Goal: Task Accomplishment & Management: Use online tool/utility

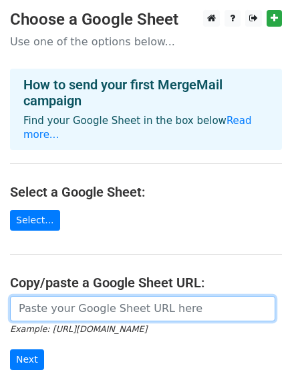
click at [57, 299] on input "url" at bounding box center [142, 308] width 265 height 25
paste input "https://docs.google.com/spreadsheets/d/16GKB1WWC36_Ggl-rXpxTL2zLqIaC09xn5Cj-6Ig…"
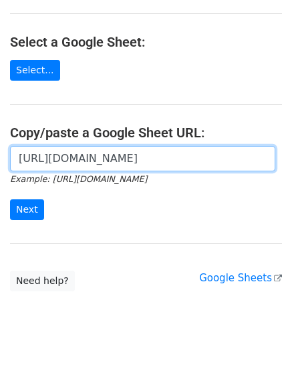
click at [71, 146] on input "https://docs.google.com/spreadsheets/d/16GKB1WWC36_Ggl-rXpxTL2zLqIaC09xn5Cj-6Ig…" at bounding box center [142, 158] width 265 height 25
paste input "c32oKKK0FHzilpeQsaqJW9Zbthq8wXjWWzQrc5slR48/edit?usp=sharing"
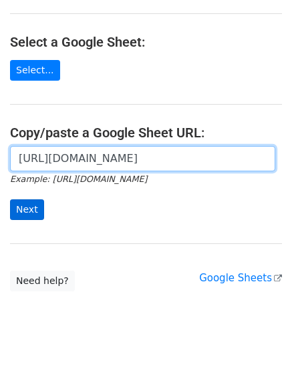
type input "https://docs.google.com/spreadsheets/d/1c32oKKK0FHzilpeQsaqJW9Zbthq8wXjWWzQrc5s…"
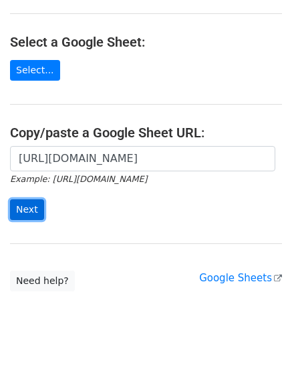
scroll to position [0, 0]
click at [33, 200] on input "Next" at bounding box center [27, 210] width 34 height 21
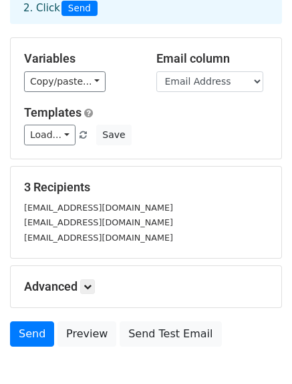
scroll to position [88, 0]
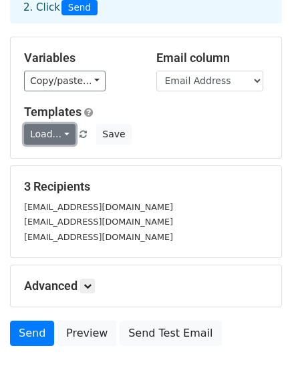
click at [62, 132] on link "Load..." at bounding box center [49, 134] width 51 height 21
click at [66, 134] on link "Load..." at bounding box center [49, 134] width 51 height 21
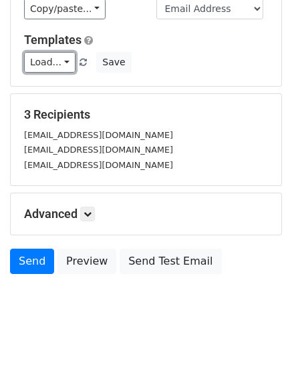
scroll to position [164, 0]
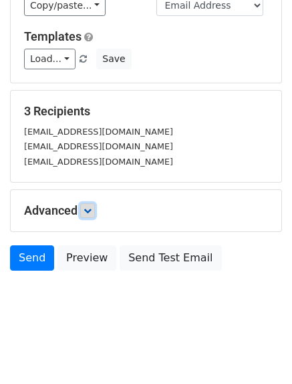
click at [90, 208] on icon at bounding box center [87, 211] width 8 height 8
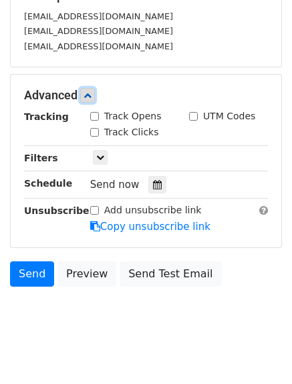
scroll to position [280, 0]
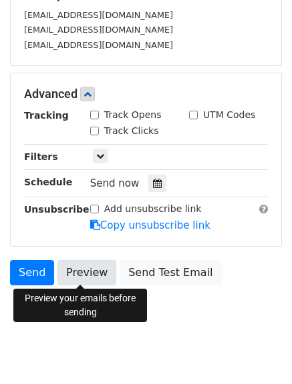
click at [74, 280] on link "Preview" at bounding box center [86, 272] width 59 height 25
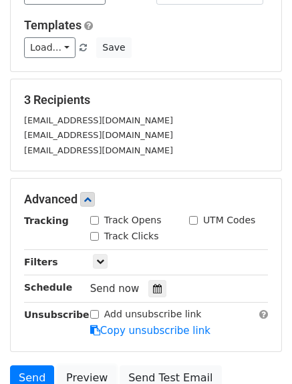
scroll to position [294, 0]
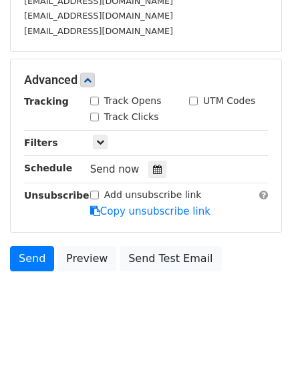
click at [93, 100] on input "Track Opens" at bounding box center [94, 101] width 9 height 9
checkbox input "true"
click at [100, 142] on icon at bounding box center [100, 142] width 8 height 8
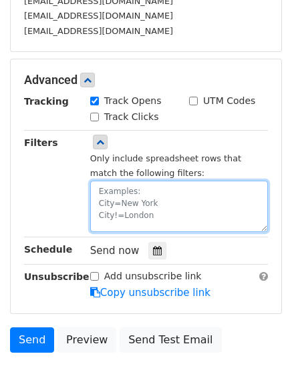
click at [135, 190] on textarea at bounding box center [179, 206] width 178 height 51
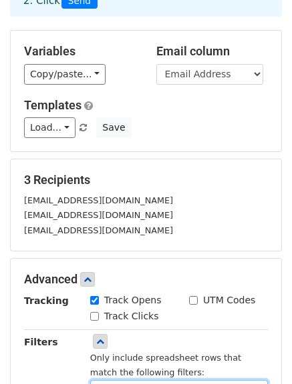
scroll to position [83, 0]
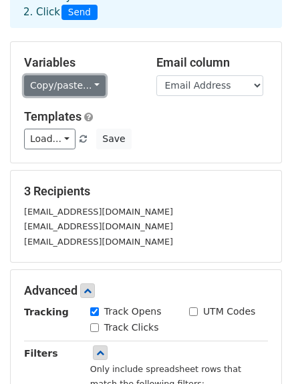
click at [88, 87] on link "Copy/paste..." at bounding box center [64, 85] width 81 height 21
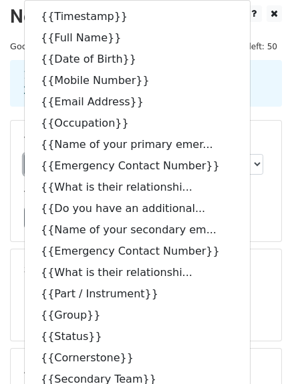
scroll to position [0, 0]
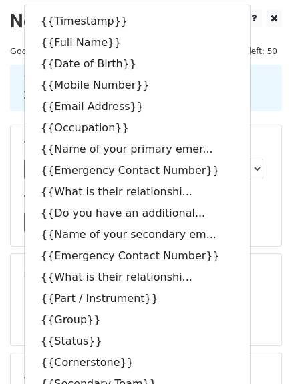
click at [254, 135] on div "Variables Copy/paste... {{Timestamp}} {{Full Name}} {{Date of Birth}} {{Mobile …" at bounding box center [146, 185] width 270 height 121
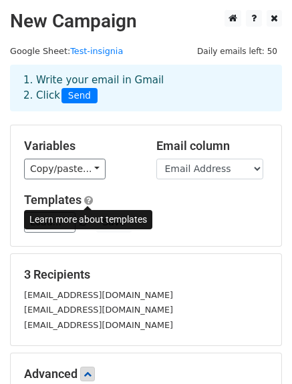
click at [88, 201] on span at bounding box center [88, 201] width 9 height 10
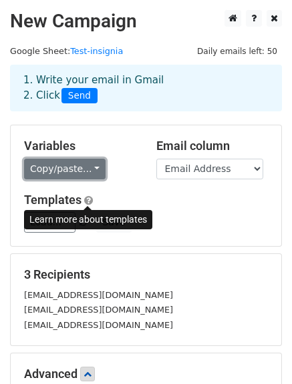
click at [87, 166] on link "Copy/paste..." at bounding box center [64, 169] width 81 height 21
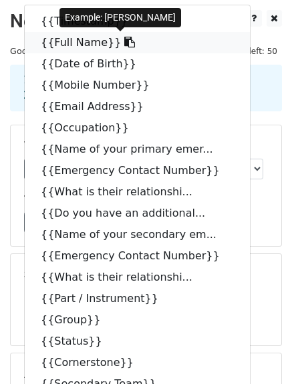
click at [124, 43] on icon at bounding box center [129, 42] width 11 height 11
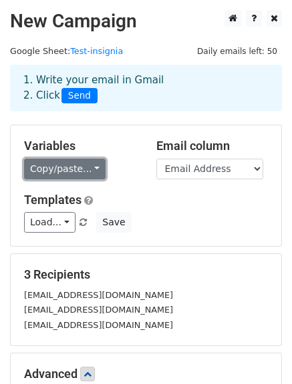
click at [85, 170] on link "Copy/paste..." at bounding box center [64, 169] width 81 height 21
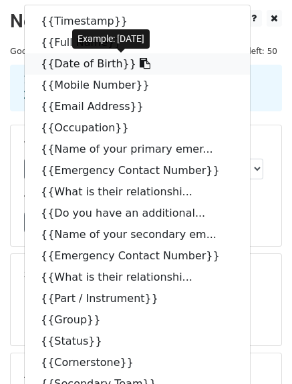
click at [140, 63] on icon at bounding box center [145, 63] width 11 height 11
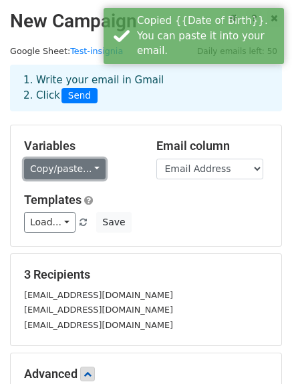
click at [92, 169] on link "Copy/paste..." at bounding box center [64, 169] width 81 height 21
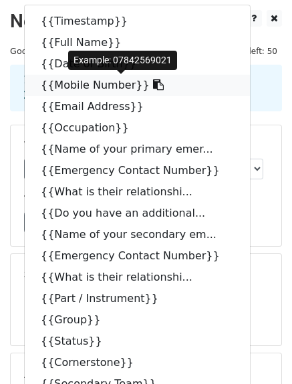
click at [153, 87] on icon at bounding box center [158, 84] width 11 height 11
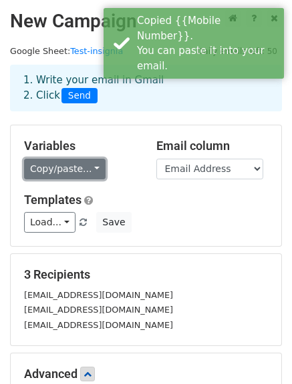
click at [89, 169] on link "Copy/paste..." at bounding box center [64, 169] width 81 height 21
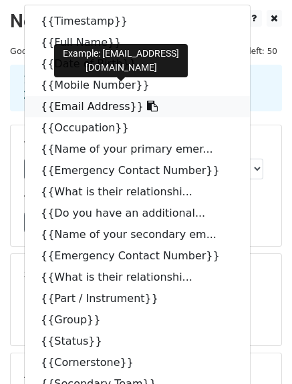
click at [147, 107] on icon at bounding box center [152, 106] width 11 height 11
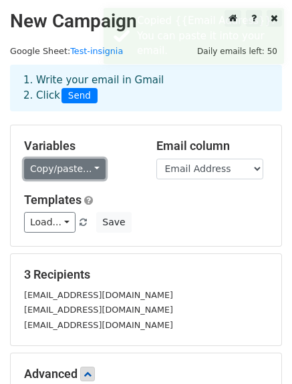
click at [87, 170] on link "Copy/paste..." at bounding box center [64, 169] width 81 height 21
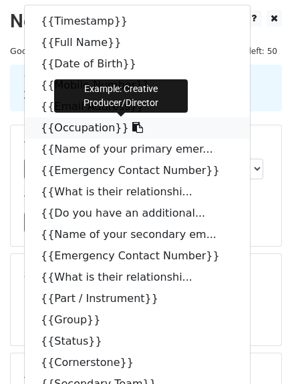
click at [132, 129] on icon at bounding box center [137, 127] width 11 height 11
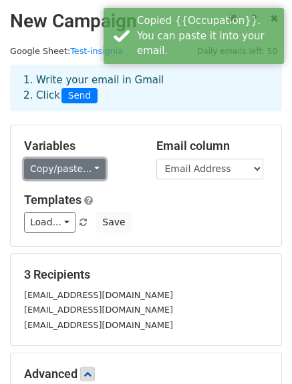
click at [93, 166] on link "Copy/paste..." at bounding box center [64, 169] width 81 height 21
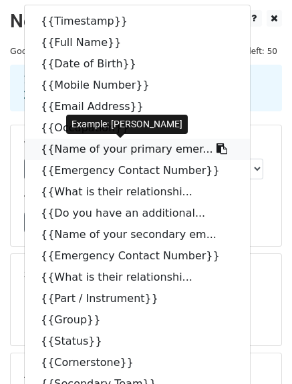
click at [216, 146] on icon at bounding box center [221, 149] width 11 height 11
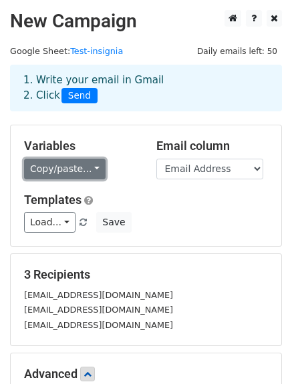
click at [89, 168] on link "Copy/paste..." at bounding box center [64, 169] width 81 height 21
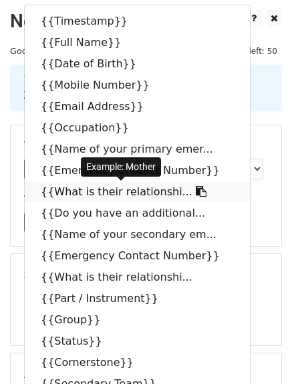
click at [196, 192] on icon at bounding box center [201, 191] width 11 height 11
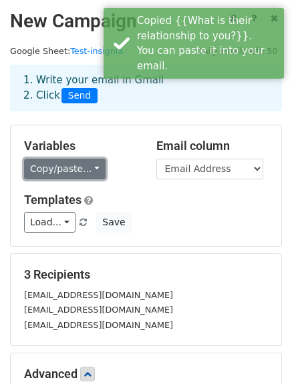
click at [88, 168] on link "Copy/paste..." at bounding box center [64, 169] width 81 height 21
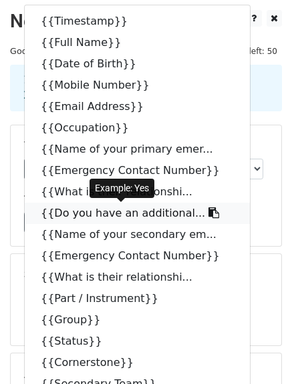
click at [208, 214] on icon at bounding box center [213, 213] width 11 height 11
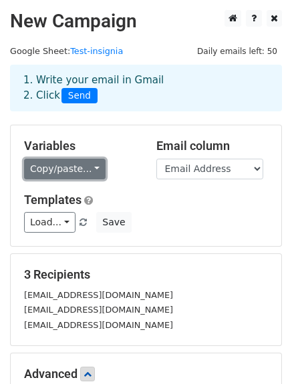
click at [89, 168] on link "Copy/paste..." at bounding box center [64, 169] width 81 height 21
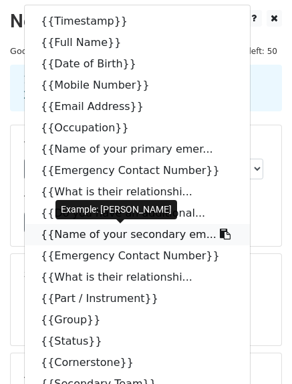
click at [220, 234] on icon at bounding box center [225, 234] width 11 height 11
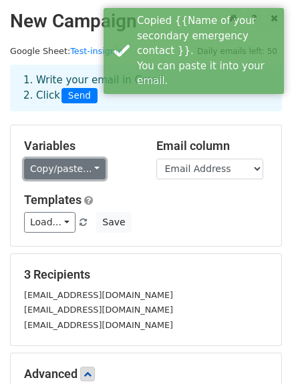
click at [85, 167] on link "Copy/paste..." at bounding box center [64, 169] width 81 height 21
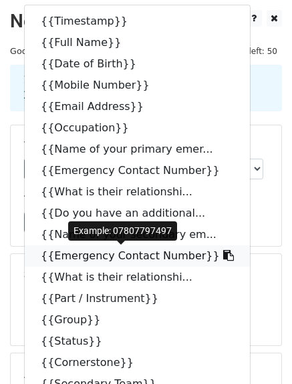
click at [223, 256] on icon at bounding box center [228, 255] width 11 height 11
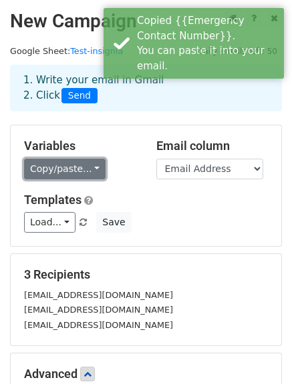
click at [85, 168] on link "Copy/paste..." at bounding box center [64, 169] width 81 height 21
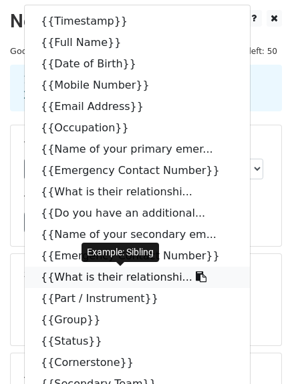
click at [196, 275] on icon at bounding box center [201, 277] width 11 height 11
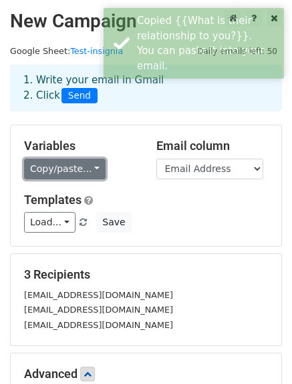
click at [93, 168] on link "Copy/paste..." at bounding box center [64, 169] width 81 height 21
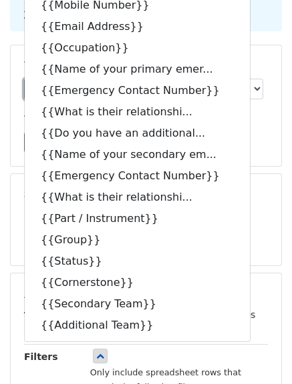
scroll to position [79, 0]
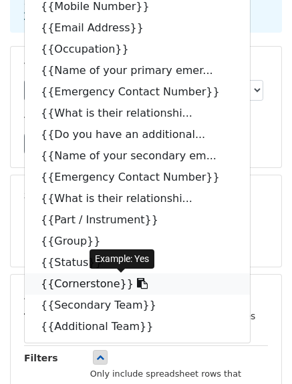
click at [137, 288] on icon at bounding box center [142, 283] width 11 height 11
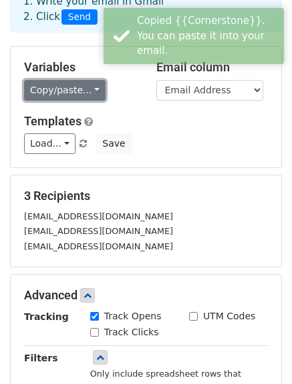
click at [90, 89] on link "Copy/paste..." at bounding box center [64, 90] width 81 height 21
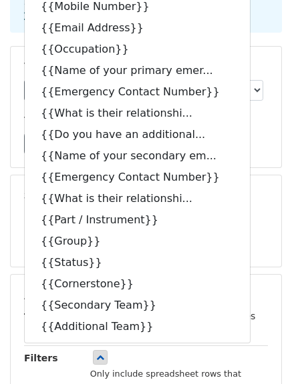
click at [280, 144] on div "Variables Copy/paste... {{Timestamp}} {{Full Name}} {{Date of Birth}} {{Mobile …" at bounding box center [146, 107] width 270 height 121
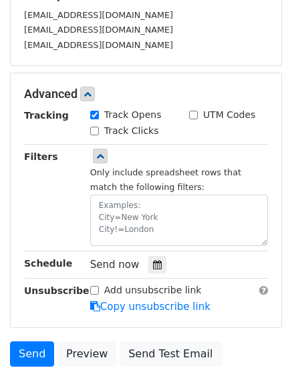
scroll to position [296, 0]
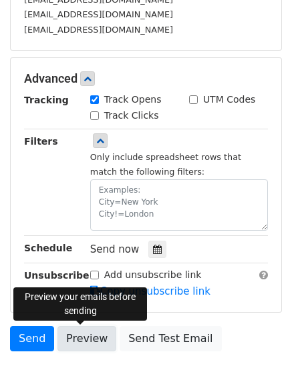
click at [76, 342] on link "Preview" at bounding box center [86, 338] width 59 height 25
click at [71, 337] on link "Preview" at bounding box center [86, 338] width 59 height 25
click at [81, 334] on link "Preview" at bounding box center [86, 338] width 59 height 25
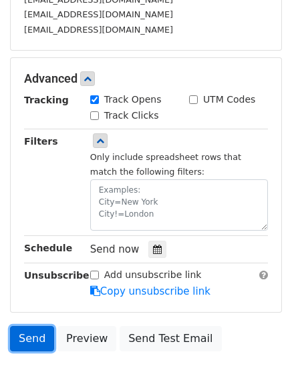
click at [35, 339] on link "Send" at bounding box center [32, 338] width 44 height 25
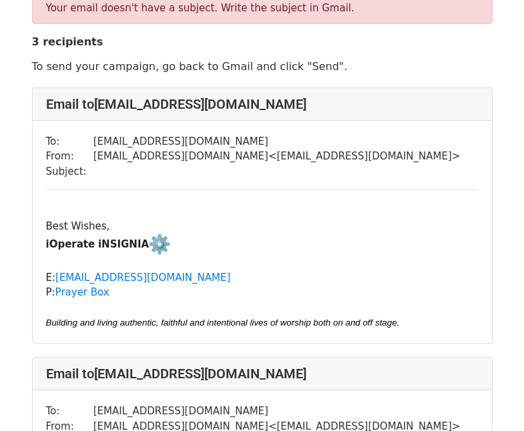
scroll to position [17, 0]
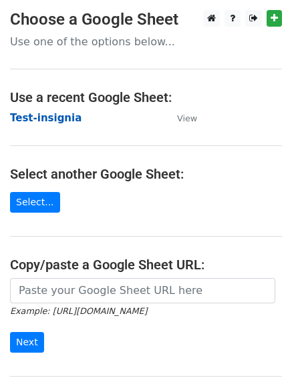
click at [42, 114] on strong "Test-insignia" at bounding box center [45, 118] width 71 height 12
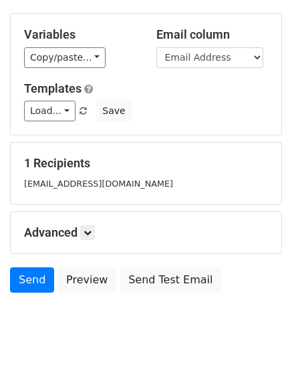
scroll to position [133, 0]
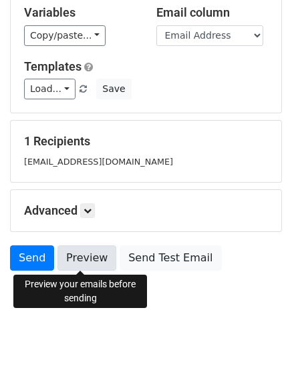
click at [80, 260] on link "Preview" at bounding box center [86, 258] width 59 height 25
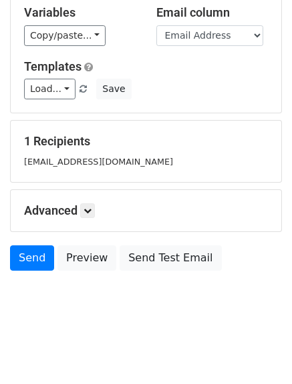
click at [94, 320] on body "New Campaign Daily emails left: 47 Google Sheet: Test-insignia 1. Write your em…" at bounding box center [146, 104] width 292 height 455
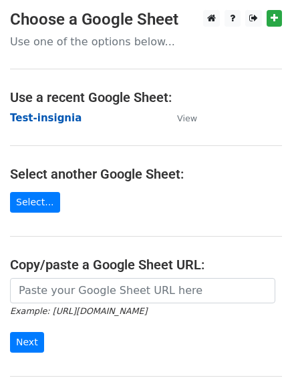
click at [48, 118] on strong "Test-insignia" at bounding box center [45, 118] width 71 height 12
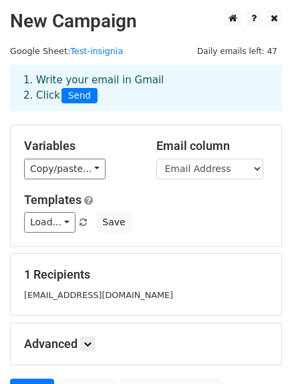
scroll to position [133, 0]
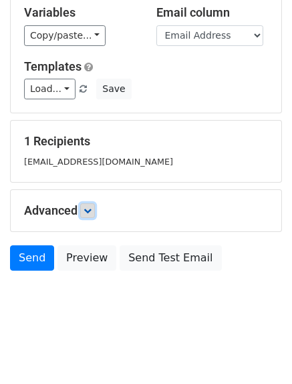
click at [91, 214] on icon at bounding box center [87, 211] width 8 height 8
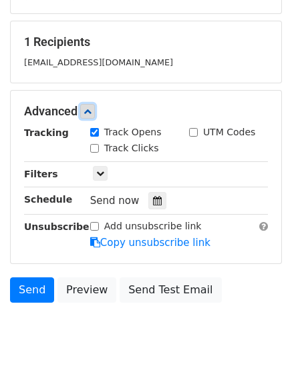
scroll to position [239, 0]
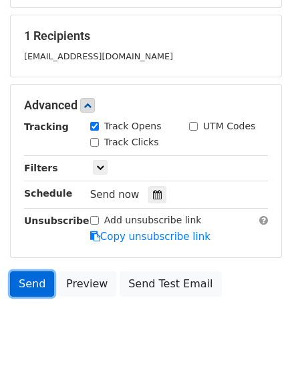
click at [27, 283] on link "Send" at bounding box center [32, 284] width 44 height 25
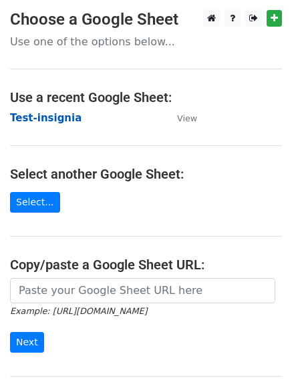
click at [39, 121] on strong "Test-insignia" at bounding box center [45, 118] width 71 height 12
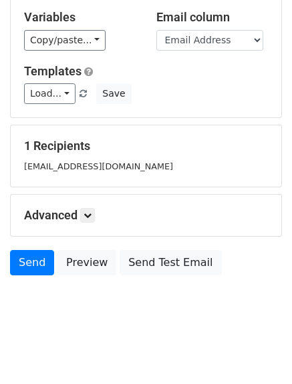
scroll to position [133, 0]
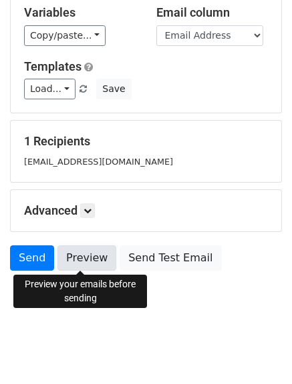
click at [81, 259] on link "Preview" at bounding box center [86, 258] width 59 height 25
click at [83, 262] on link "Preview" at bounding box center [86, 258] width 59 height 25
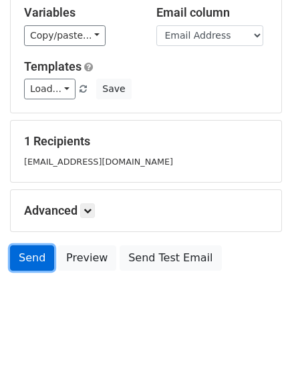
click at [31, 261] on link "Send" at bounding box center [32, 258] width 44 height 25
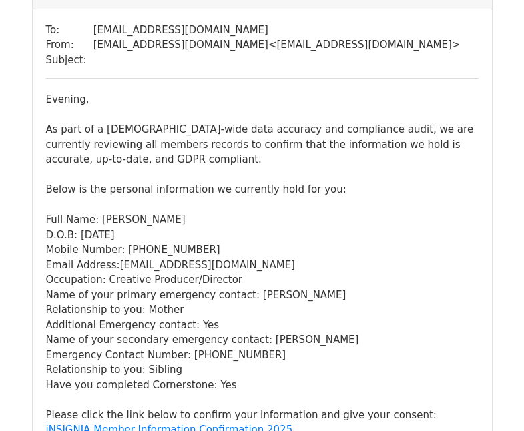
scroll to position [141, 0]
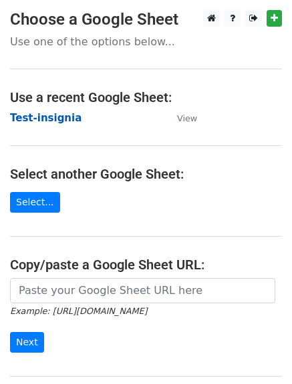
click at [48, 116] on strong "Test-insignia" at bounding box center [45, 118] width 71 height 12
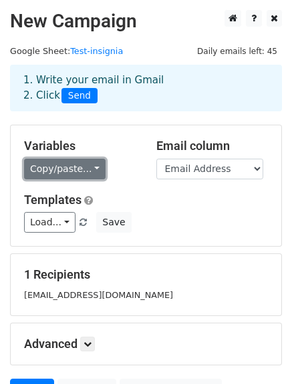
click at [89, 165] on link "Copy/paste..." at bounding box center [64, 169] width 81 height 21
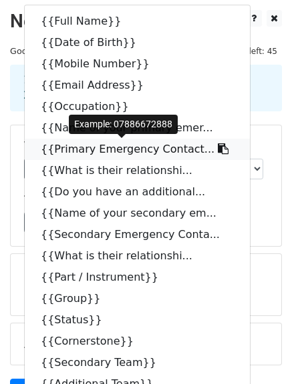
click at [218, 150] on icon at bounding box center [223, 149] width 11 height 11
